Goal: Information Seeking & Learning: Find specific page/section

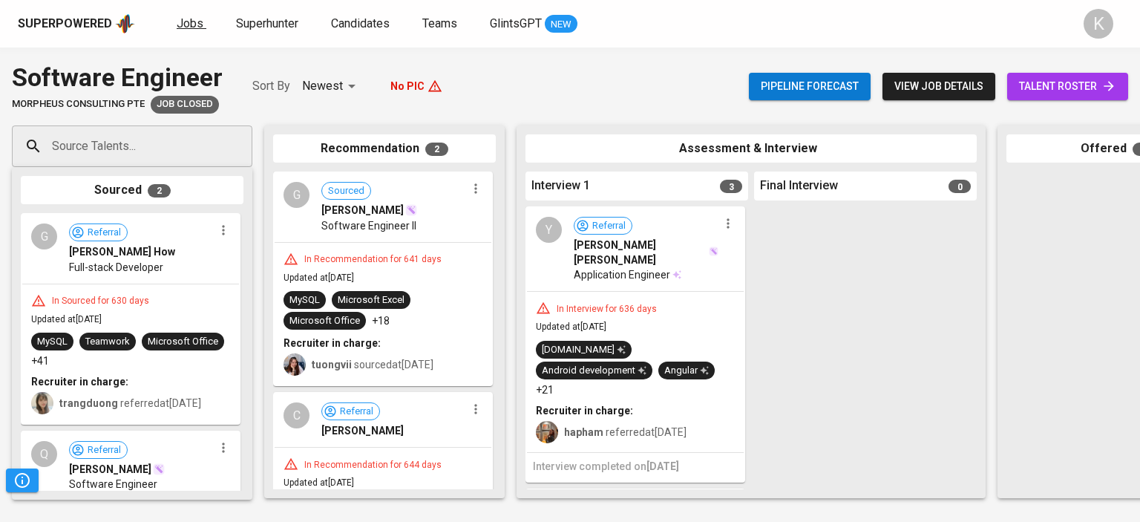
click at [183, 22] on span "Jobs" at bounding box center [190, 23] width 27 height 14
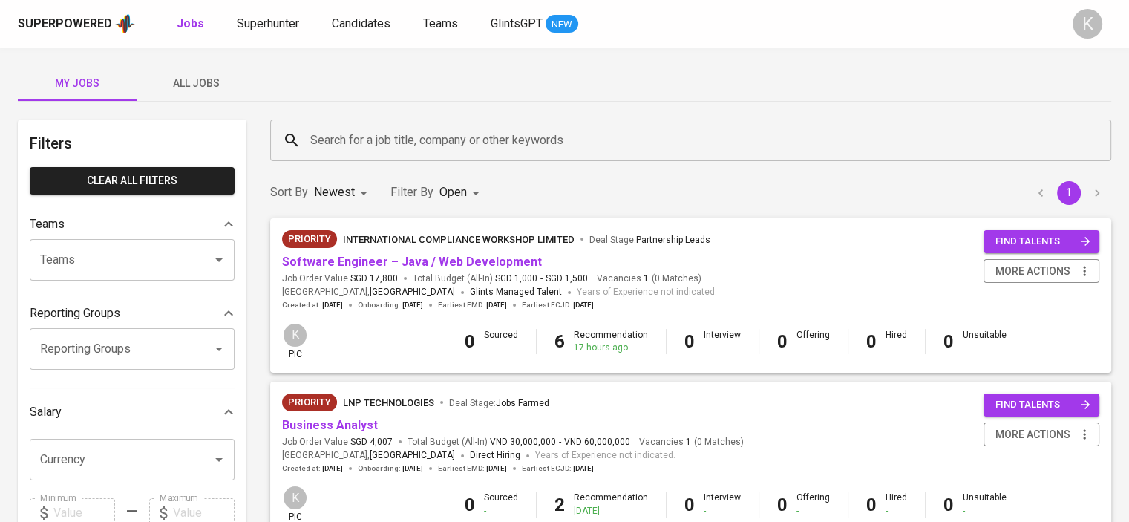
click at [191, 85] on span "All Jobs" at bounding box center [195, 83] width 101 height 19
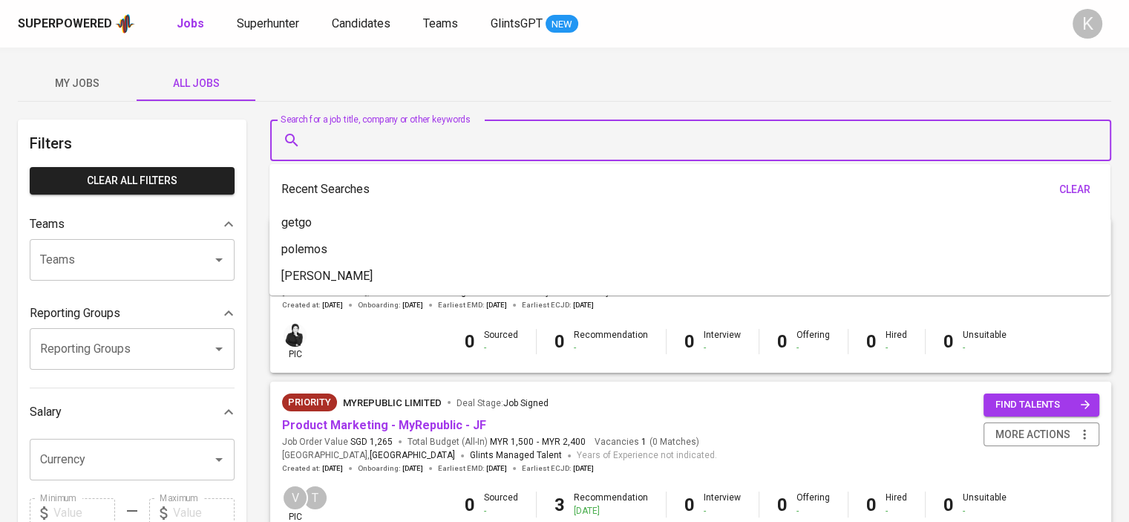
click at [341, 145] on input "Search for a job title, company or other keywords" at bounding box center [695, 140] width 776 height 28
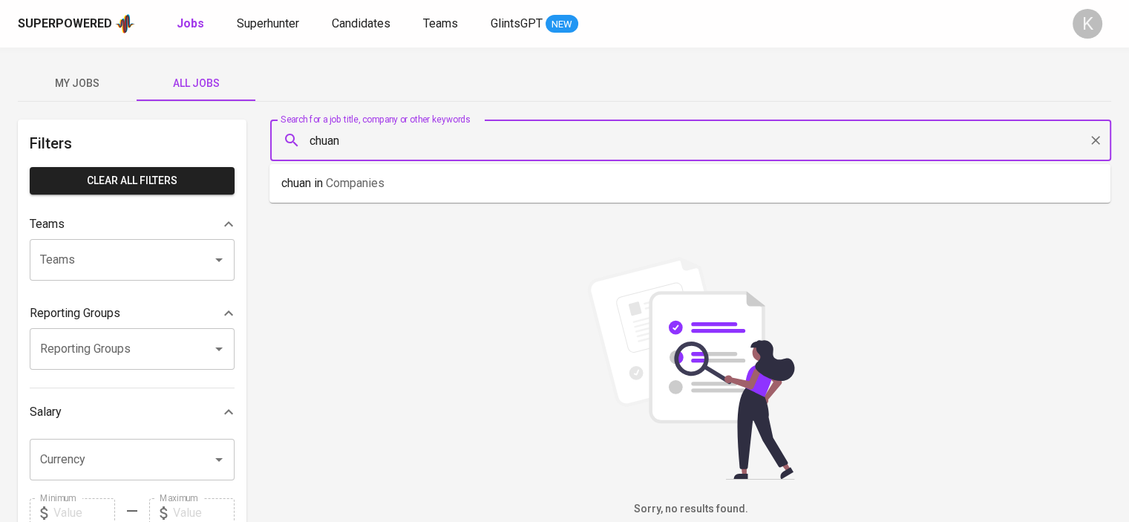
type input "chuan"
